Goal: Understand process/instructions: Learn how to perform a task or action

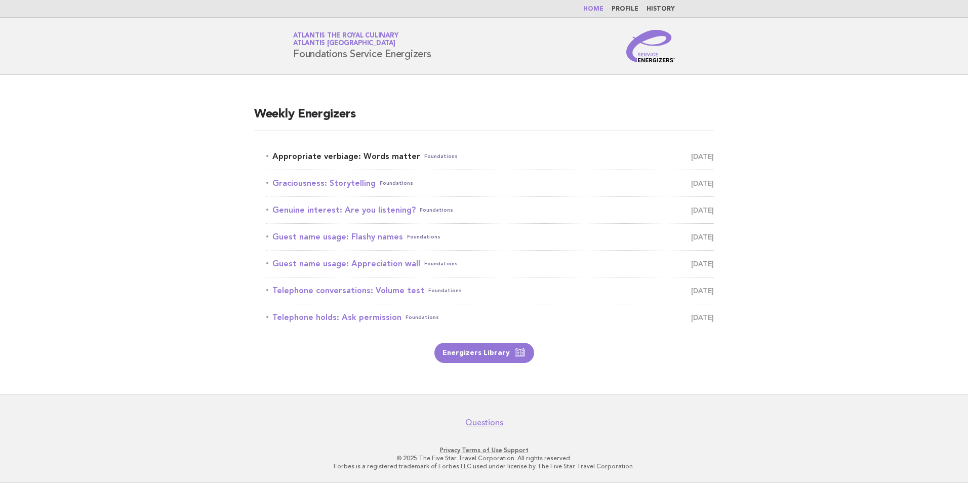
click at [400, 155] on link "Appropriate verbiage: Words matter Foundations [DATE]" at bounding box center [489, 156] width 447 height 14
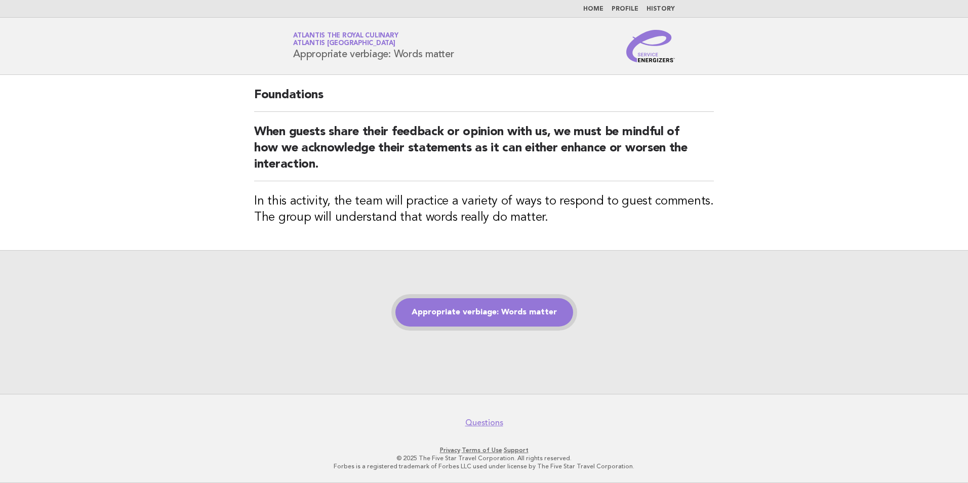
click at [486, 307] on link "Appropriate verbiage: Words matter" at bounding box center [484, 312] width 178 height 28
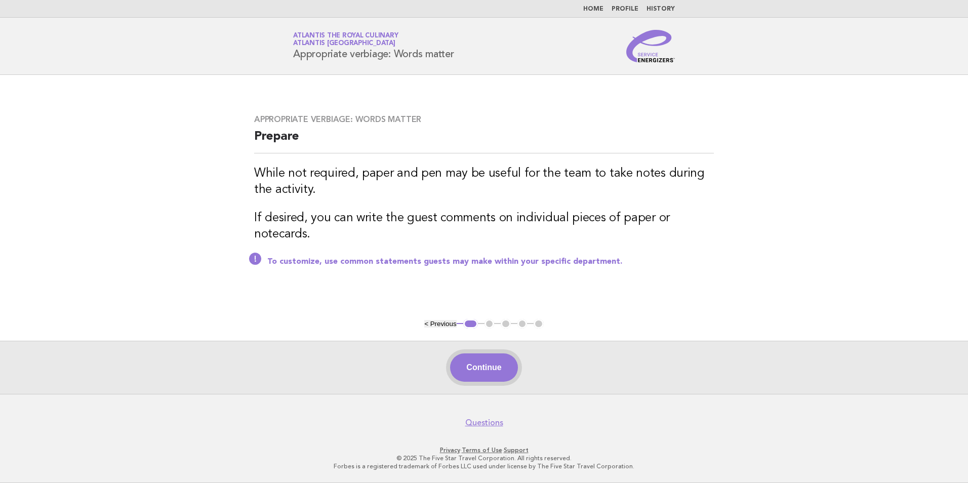
click at [493, 372] on button "Continue" at bounding box center [483, 367] width 67 height 28
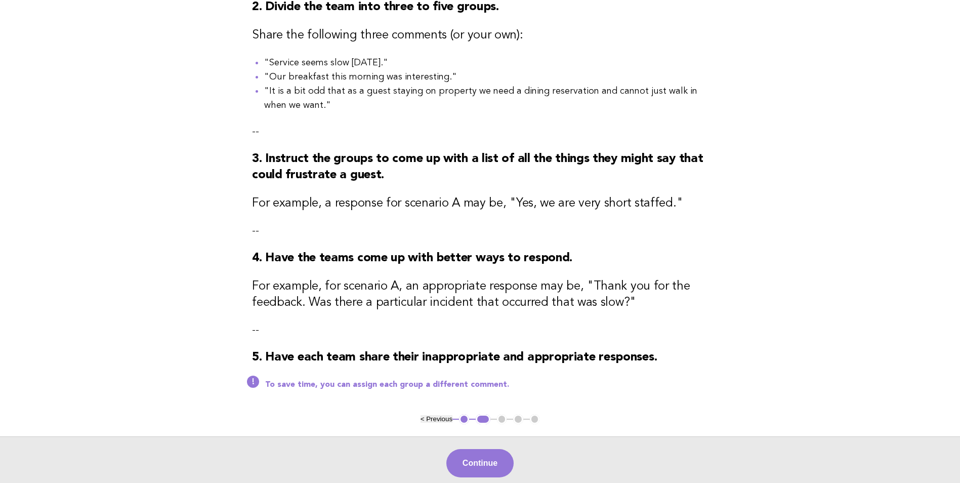
scroll to position [235, 0]
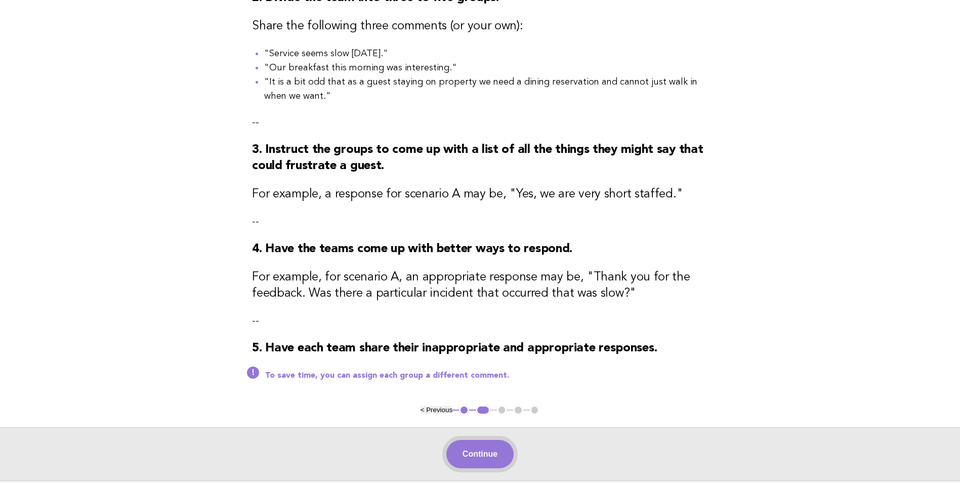
click at [463, 461] on button "Continue" at bounding box center [479, 454] width 67 height 28
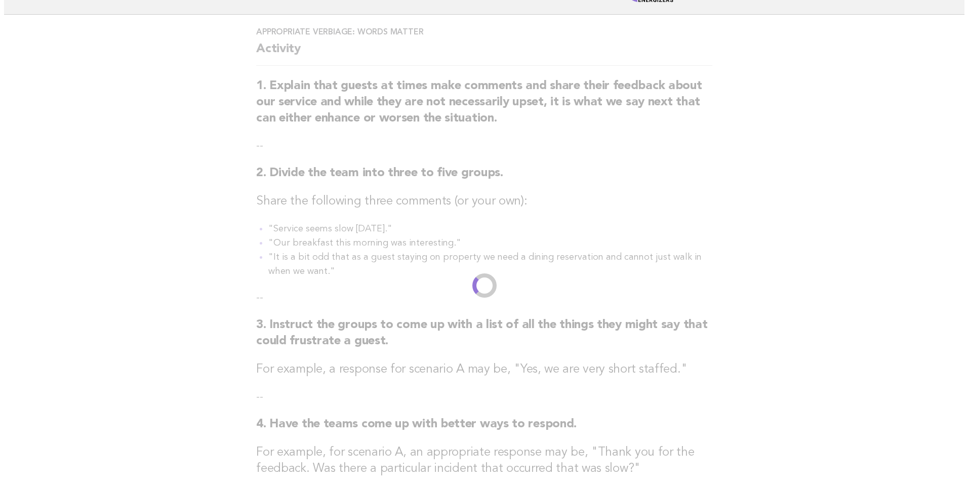
scroll to position [0, 0]
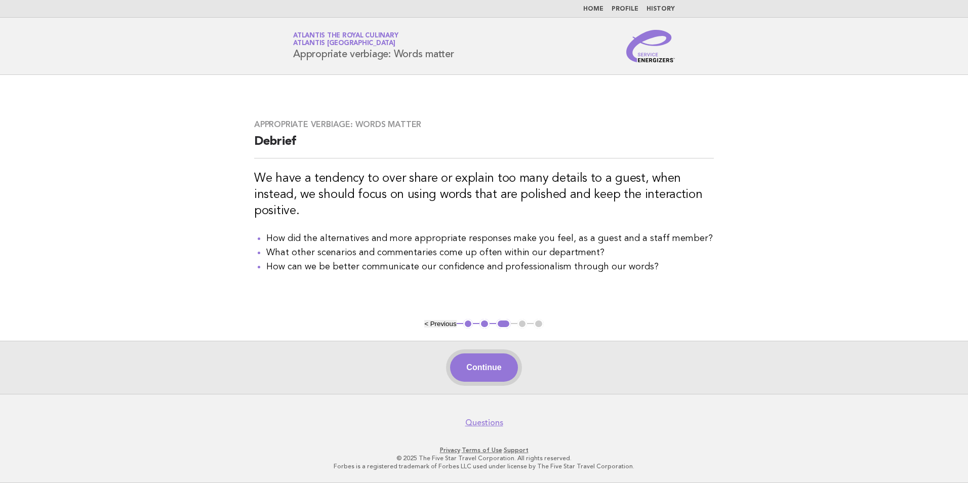
click at [475, 370] on button "Continue" at bounding box center [483, 367] width 67 height 28
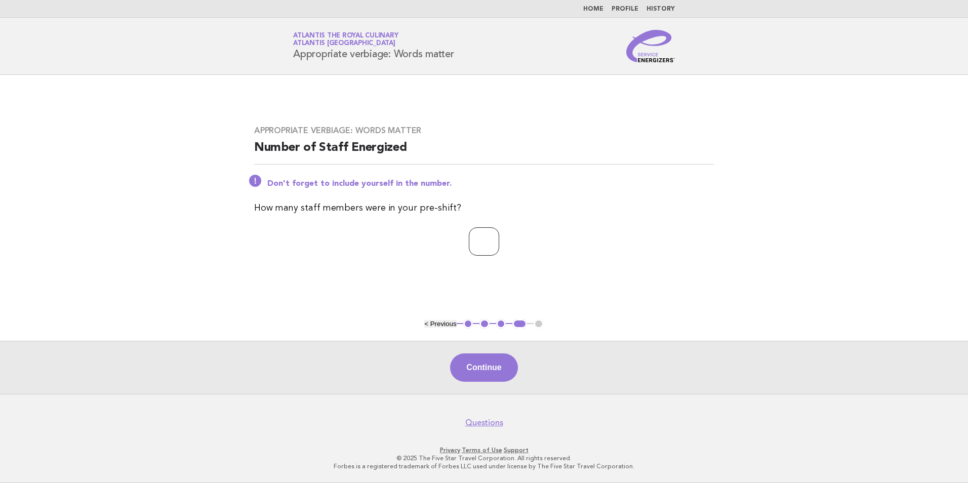
click at [499, 237] on input "*" at bounding box center [484, 241] width 30 height 28
type input "*"
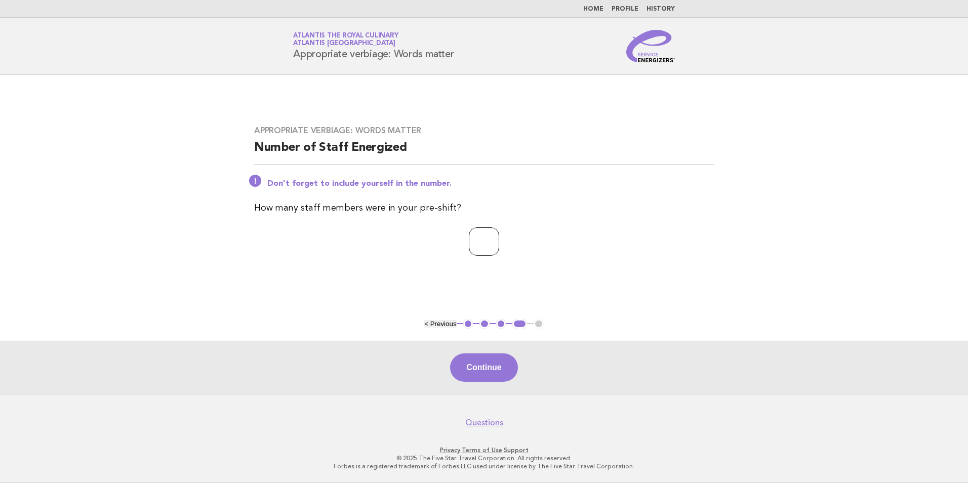
click at [499, 237] on input "*" at bounding box center [484, 241] width 30 height 28
click at [478, 366] on button "Continue" at bounding box center [483, 367] width 67 height 28
